Goal: Transaction & Acquisition: Purchase product/service

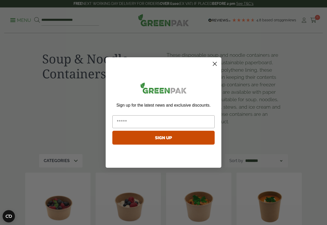
click at [216, 66] on circle "Close dialog" at bounding box center [215, 64] width 8 height 8
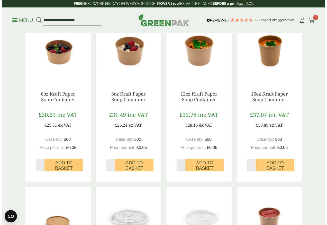
scroll to position [154, 0]
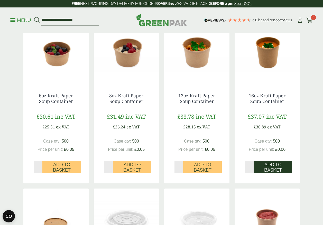
click at [266, 164] on span "Add to Basket" at bounding box center [272, 167] width 31 height 11
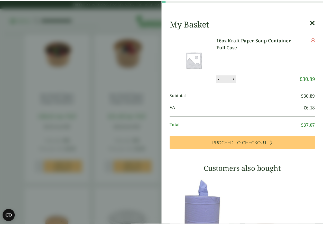
scroll to position [0, 0]
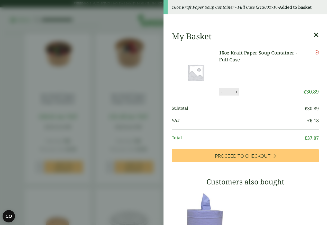
click at [233, 56] on link "16oz Kraft Paper Soup Container - Full Case" at bounding box center [261, 56] width 84 height 14
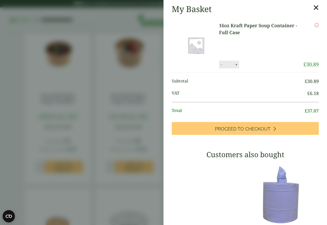
click at [314, 9] on icon at bounding box center [316, 7] width 5 height 7
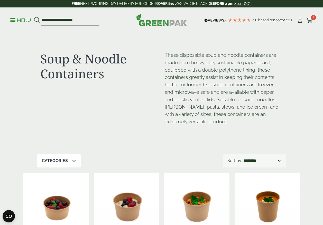
click at [228, 150] on div "Soup & Noodle Containers These disposable soup and noodle containers are made f…" at bounding box center [161, 93] width 249 height 121
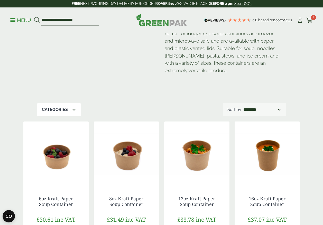
scroll to position [51, 0]
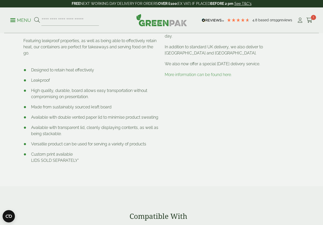
scroll to position [232, 0]
